Goal: Complete application form: Complete application form

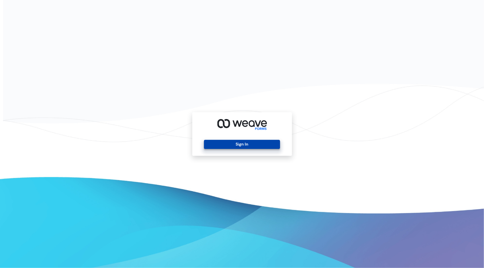
click at [219, 144] on button "Sign In" at bounding box center [242, 144] width 76 height 9
